Goal: Find specific page/section: Find specific page/section

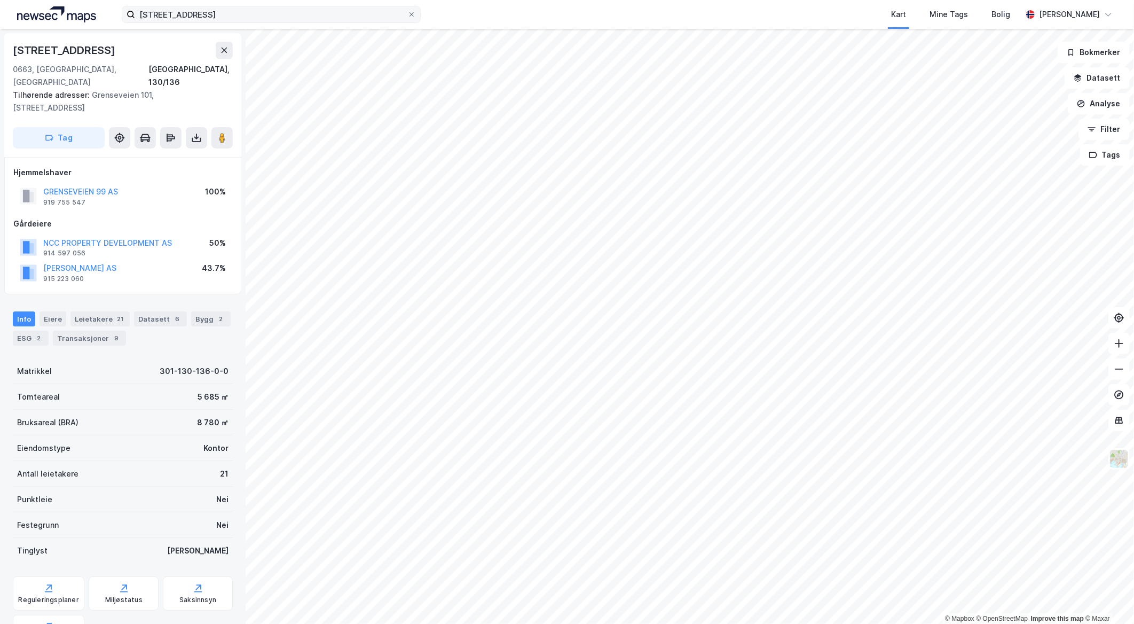
scroll to position [1, 0]
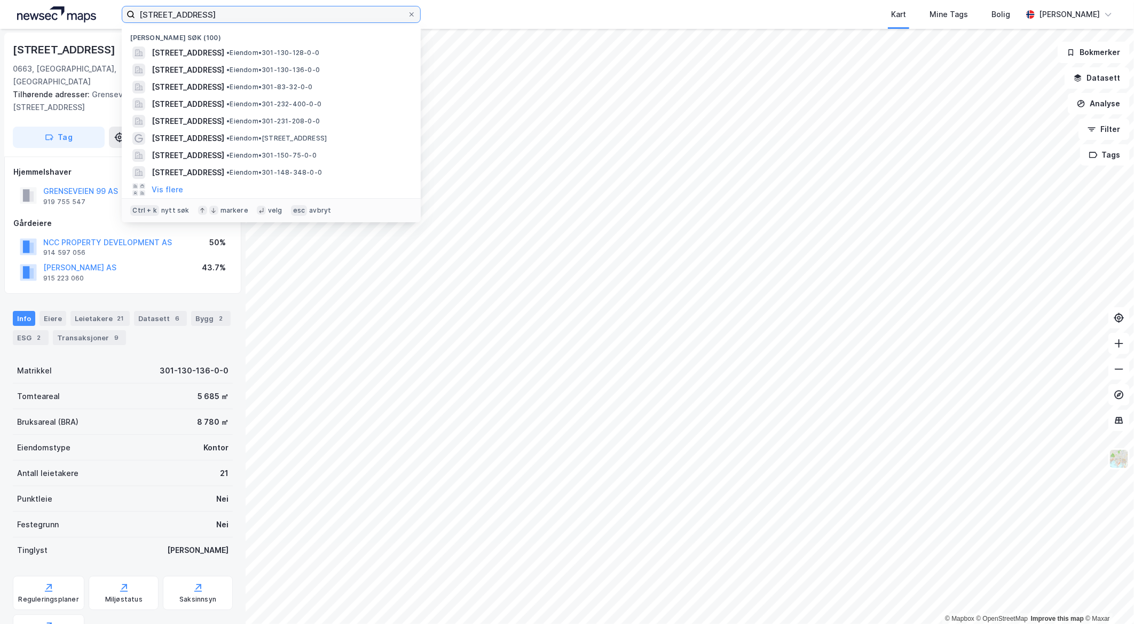
drag, startPoint x: 216, startPoint y: 16, endPoint x: -3, endPoint y: 35, distance: 219.2
click at [0, 35] on html "grenseveien 107 Nylige søk (100) [STREET_ADDRESS] • Eiendom • 301-130-128-0-0 […" at bounding box center [567, 312] width 1134 height 624
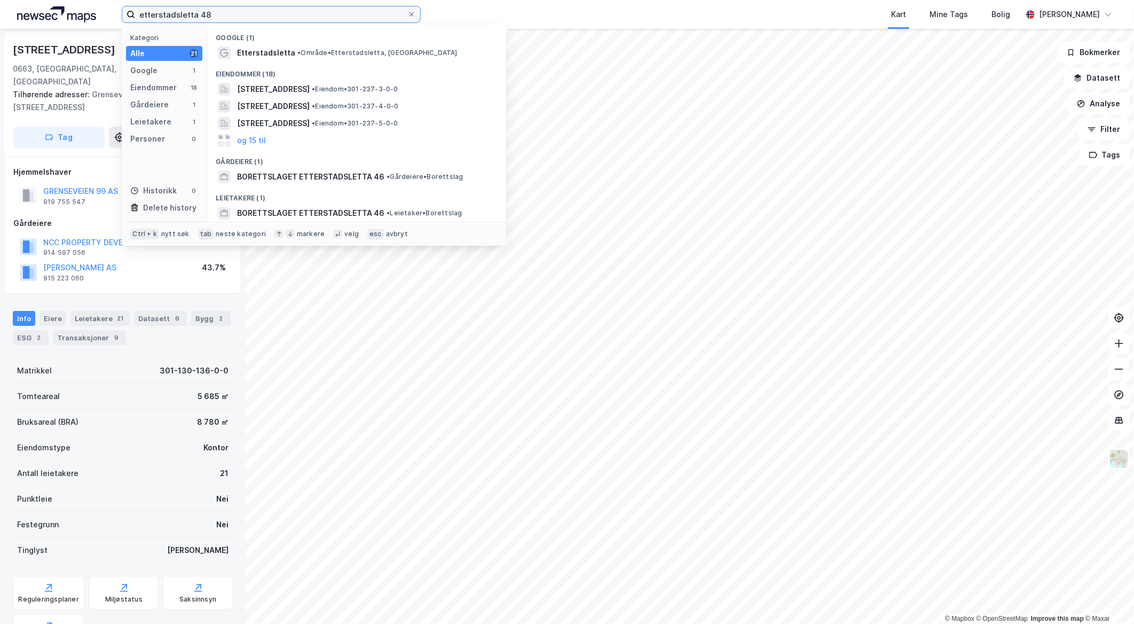
type input "etterstadsletta 48"
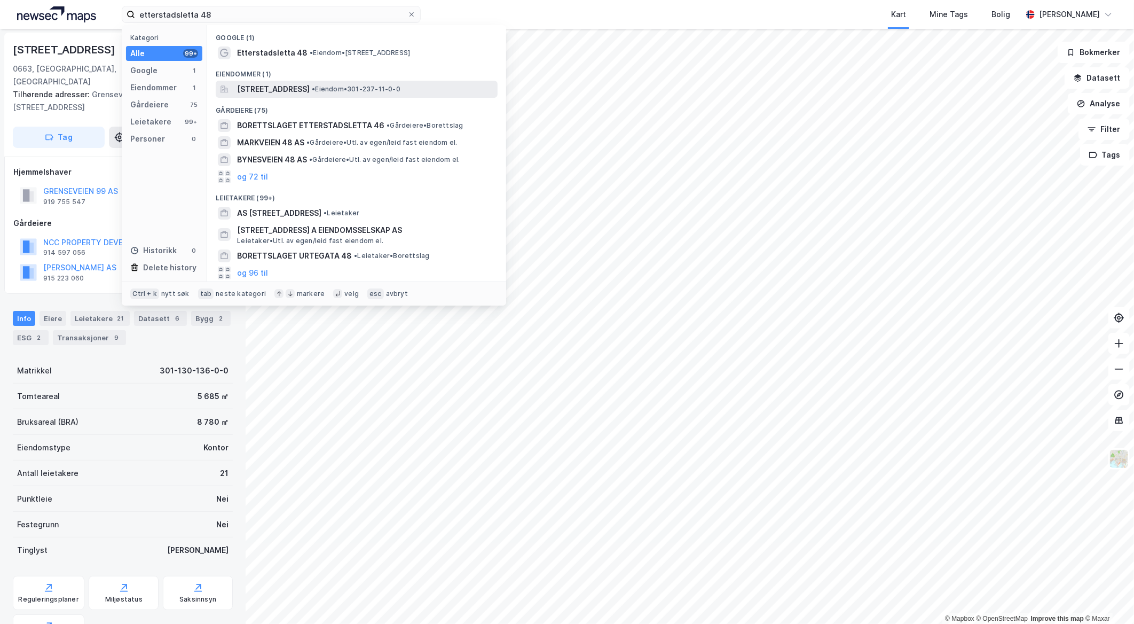
click at [287, 87] on span "[STREET_ADDRESS]" at bounding box center [273, 89] width 73 height 13
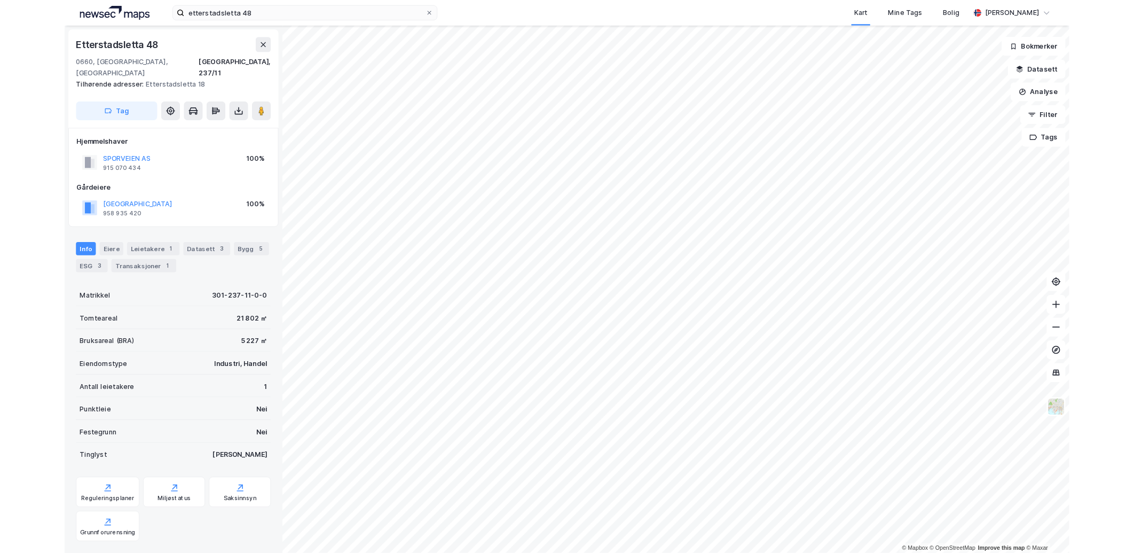
scroll to position [1, 0]
